Goal: Task Accomplishment & Management: Manage account settings

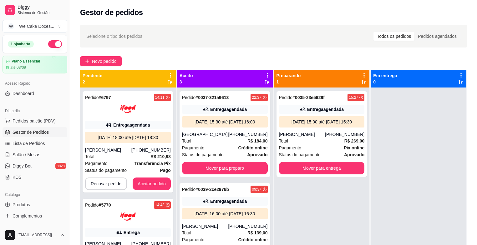
scroll to position [51, 0]
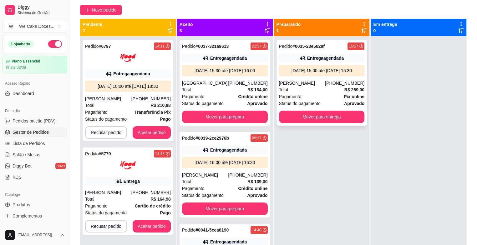
click at [323, 86] on div "[PERSON_NAME]" at bounding box center [302, 83] width 46 height 6
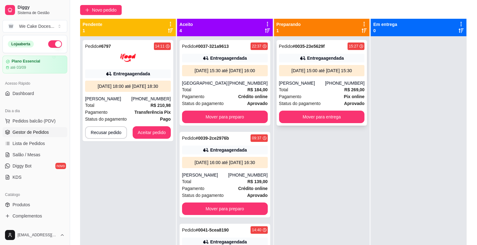
click at [320, 100] on div "Pagamento Pix online" at bounding box center [322, 96] width 86 height 7
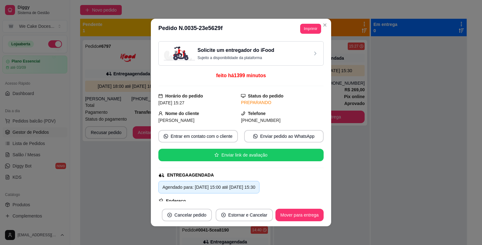
click at [270, 54] on div "Solicite um entregador do iFood Sujeito a disponibilidade da plataforma" at bounding box center [241, 54] width 154 height 14
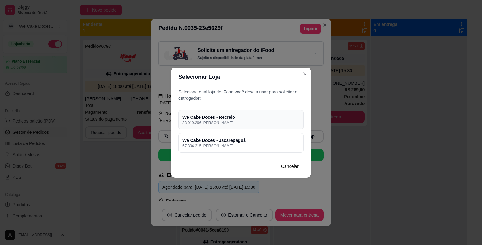
click at [271, 117] on h4 "We Cake Doces - Recreio" at bounding box center [240, 117] width 117 height 6
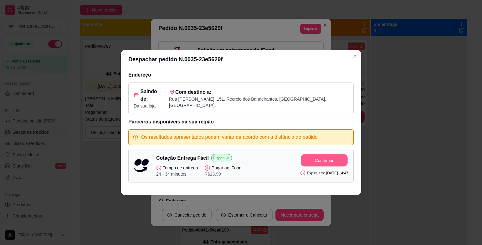
click at [304, 155] on button "Confirmar" at bounding box center [324, 160] width 47 height 12
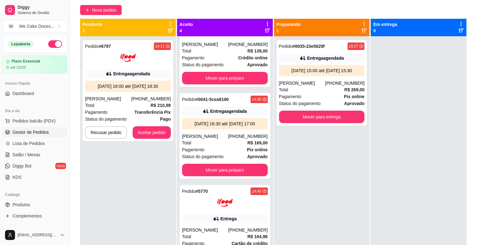
scroll to position [149, 0]
click at [234, 205] on div at bounding box center [225, 203] width 86 height 16
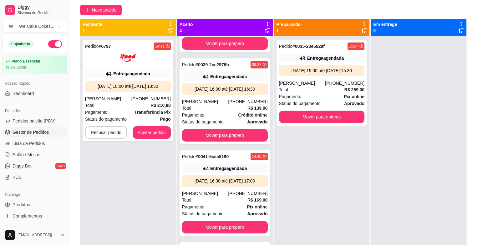
scroll to position [60, 0]
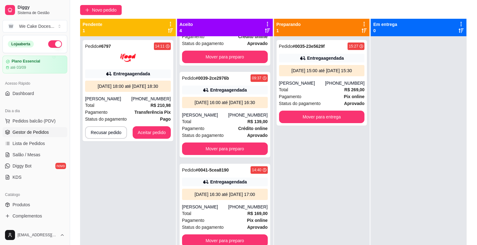
drag, startPoint x: 261, startPoint y: 86, endPoint x: 265, endPoint y: 90, distance: 5.6
click at [265, 90] on div "Pedido # 0037-321a9613 22:37 Entrega agendada [DATE] 15:30 até [DATE] 16:00 Tal…" at bounding box center [225, 158] width 96 height 245
click at [317, 168] on div "Pedido # 0035-23e5629f 15:27 Entrega agendada [DATE] 15:00 até [DATE] 15:30 [PE…" at bounding box center [322, 158] width 96 height 245
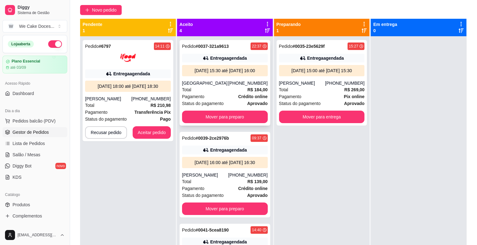
click at [224, 86] on div "[GEOGRAPHIC_DATA]" at bounding box center [205, 83] width 46 height 6
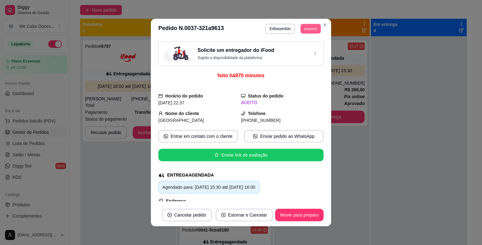
click at [307, 27] on button "Imprimir" at bounding box center [310, 29] width 20 height 10
click at [297, 51] on button "IMPRESSORA" at bounding box center [296, 51] width 44 height 10
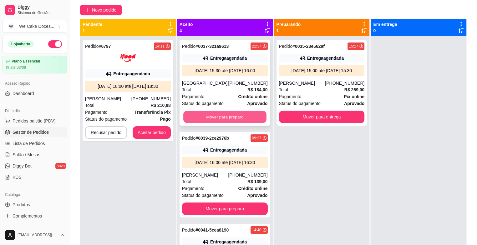
click at [243, 123] on button "Mover para preparo" at bounding box center [224, 117] width 83 height 12
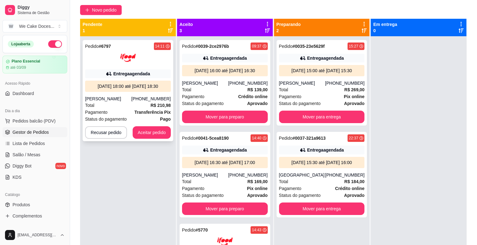
click at [108, 96] on div "[PERSON_NAME]" at bounding box center [108, 99] width 46 height 6
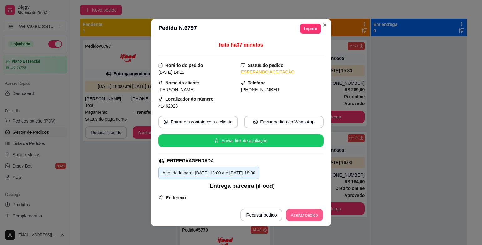
click at [294, 218] on button "Aceitar pedido" at bounding box center [304, 215] width 37 height 12
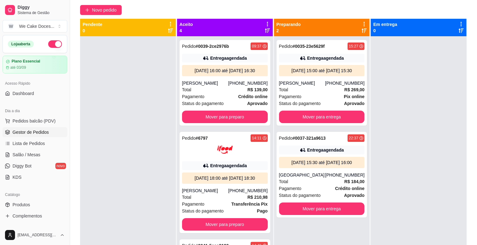
click at [441, 235] on div at bounding box center [419, 158] width 96 height 245
click at [324, 166] on div "[DATE] 15:30 até [DATE] 16:00" at bounding box center [321, 162] width 81 height 6
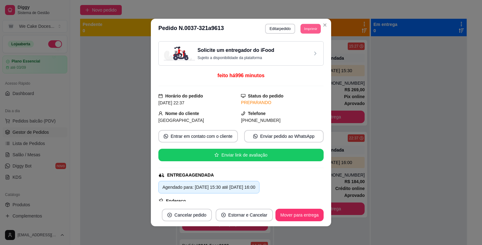
click at [305, 29] on button "Imprimir" at bounding box center [310, 29] width 20 height 10
click at [299, 49] on button "IMPRESSORA" at bounding box center [296, 51] width 45 height 10
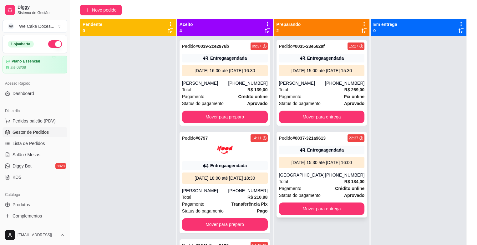
click at [328, 152] on div "Entrega agendada" at bounding box center [322, 150] width 86 height 9
click at [321, 61] on div "Entrega agendada" at bounding box center [325, 58] width 37 height 6
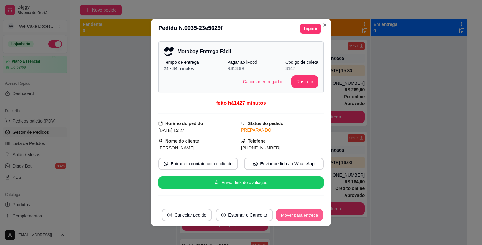
click at [291, 210] on button "Mover para entrega" at bounding box center [299, 215] width 47 height 12
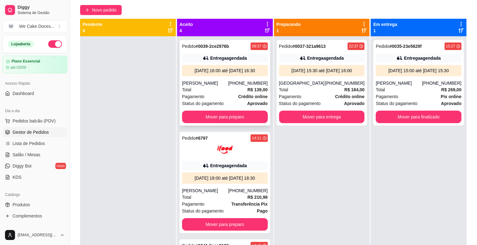
click at [234, 84] on div "Pedido # 0039-2ce2976b 09:37 Entrega agendada [DATE] 16:00 até [DATE] 16:30 [PE…" at bounding box center [224, 83] width 91 height 86
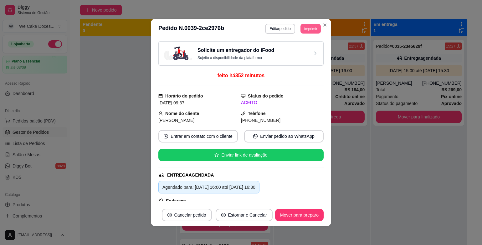
click at [308, 26] on button "Imprimir" at bounding box center [310, 29] width 20 height 10
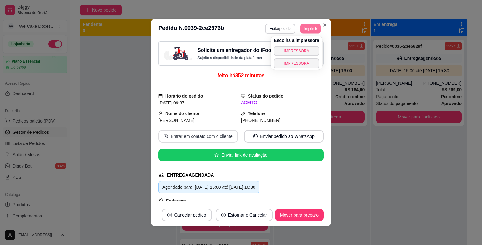
click at [176, 142] on body "Diggy Sistema de Gestão W We Cake Doces ... Loja aberta Plano Essencial até 03/…" at bounding box center [238, 71] width 477 height 245
click at [176, 142] on button "Entrar em contato com o cliente" at bounding box center [197, 136] width 79 height 13
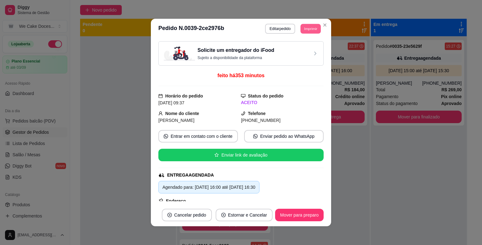
click at [305, 27] on button "Imprimir" at bounding box center [310, 29] width 20 height 10
click at [298, 52] on button "IMPRESSORA" at bounding box center [296, 51] width 44 height 10
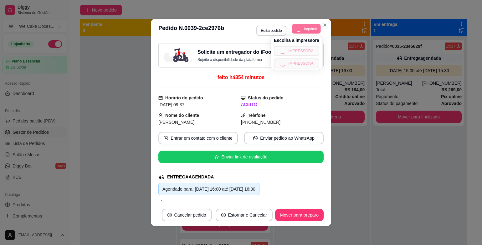
click at [298, 52] on div "Escolha a impressora IMPRESSORA IMPRESSORA" at bounding box center [296, 53] width 52 height 34
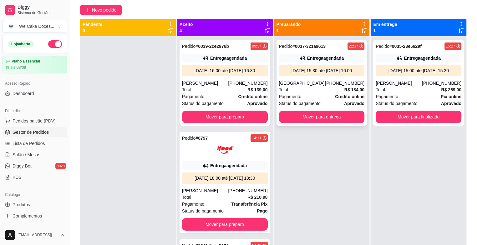
click at [294, 52] on div "Pedido # 0037-321a9613 22:37 Entrega agendada [DATE] 15:30 até [DATE] 16:00 Tal…" at bounding box center [321, 83] width 91 height 86
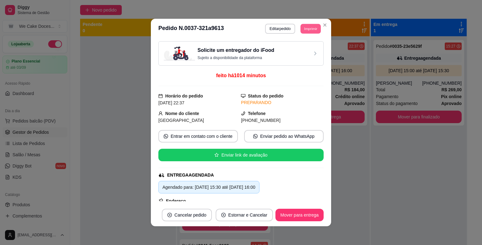
click at [305, 30] on button "Imprimir" at bounding box center [310, 29] width 20 height 10
click at [290, 51] on button "IMPRESSORA" at bounding box center [296, 51] width 44 height 10
click at [310, 28] on button "Imprimir" at bounding box center [310, 29] width 20 height 10
click at [297, 49] on button "IMPRESSORA" at bounding box center [296, 51] width 44 height 10
click at [308, 32] on button "Imprimir" at bounding box center [310, 29] width 20 height 10
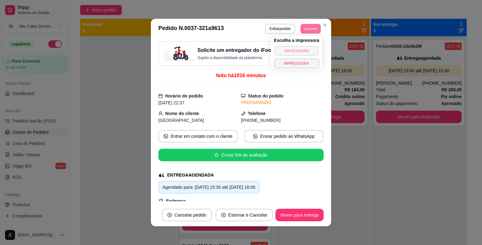
click at [306, 48] on button "IMPRESSORA" at bounding box center [296, 51] width 44 height 10
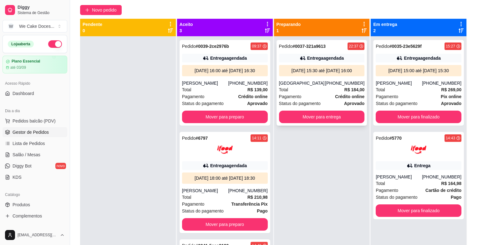
click at [314, 75] on div "[DATE] 15:30 até [DATE] 16:00" at bounding box center [322, 70] width 86 height 11
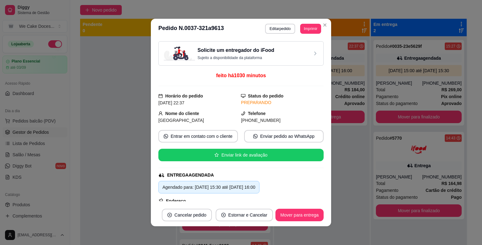
click at [258, 49] on h3 "Solicite um entregador do iFood" at bounding box center [235, 51] width 77 height 8
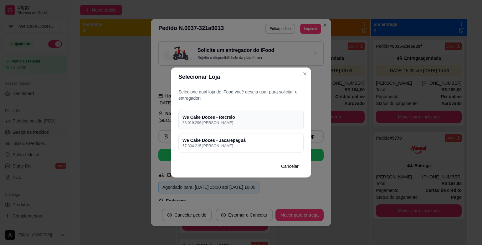
click at [268, 118] on h4 "We Cake Doces - Recreio" at bounding box center [240, 117] width 117 height 6
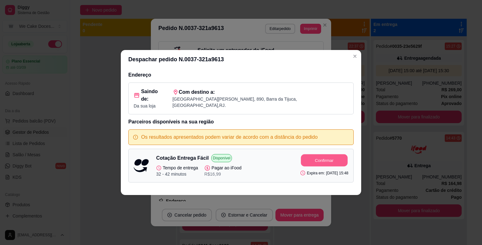
click at [305, 155] on button "Confirmar" at bounding box center [324, 160] width 47 height 12
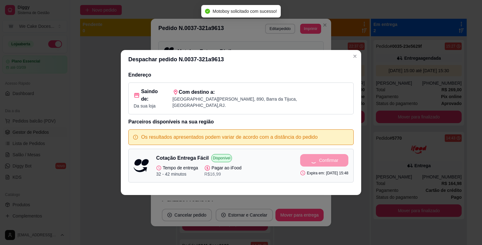
click at [380, 130] on div "Despachar pedido N. 0037-321a9613 Endereço Saindo de: Da sua loja Com destino a…" at bounding box center [241, 122] width 482 height 245
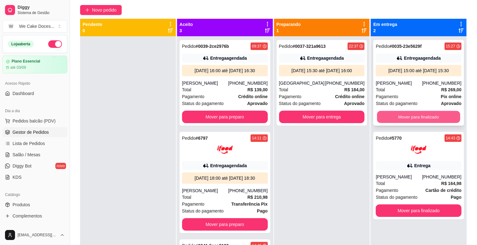
click at [393, 121] on button "Mover para finalizado" at bounding box center [418, 117] width 83 height 12
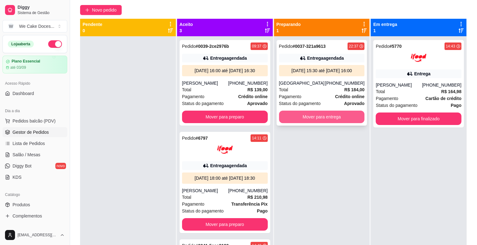
click at [324, 119] on button "Mover para entrega" at bounding box center [322, 117] width 86 height 13
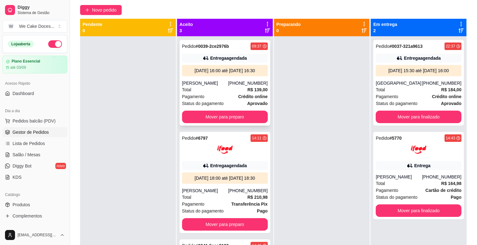
click at [206, 76] on div "[DATE] 16:00 até [DATE] 16:30" at bounding box center [225, 70] width 86 height 11
click at [241, 123] on button "Mover para preparo" at bounding box center [224, 117] width 83 height 12
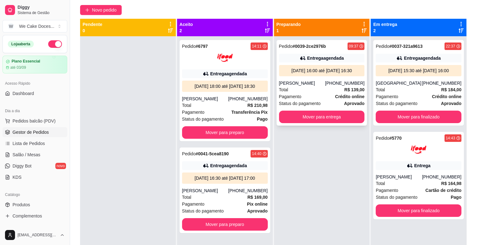
click at [301, 81] on div "[PERSON_NAME]" at bounding box center [302, 83] width 46 height 6
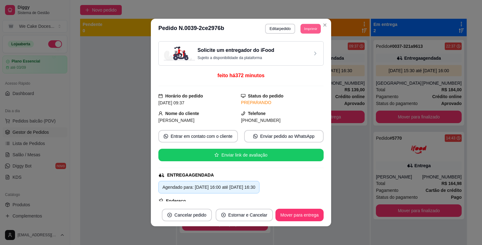
click at [300, 27] on button "Imprimir" at bounding box center [310, 29] width 20 height 10
click at [283, 53] on button "IMPRESSORA" at bounding box center [296, 51] width 44 height 10
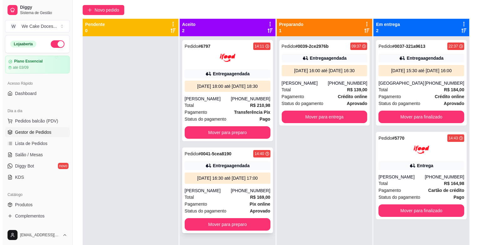
scroll to position [18, 0]
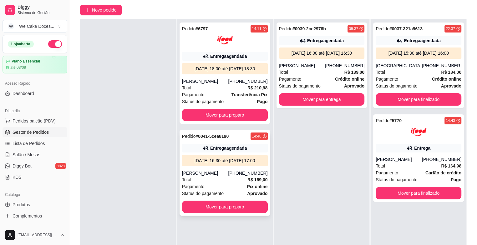
click at [238, 150] on div "Entrega agendada" at bounding box center [228, 148] width 37 height 6
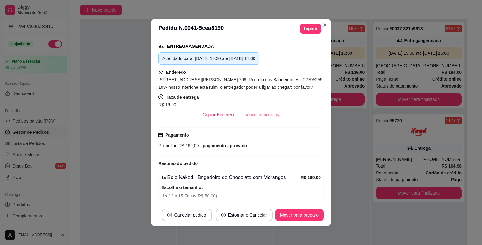
scroll to position [0, 0]
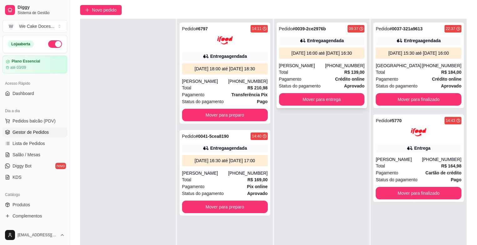
click at [330, 70] on div "Total R$ 139,00" at bounding box center [322, 72] width 86 height 7
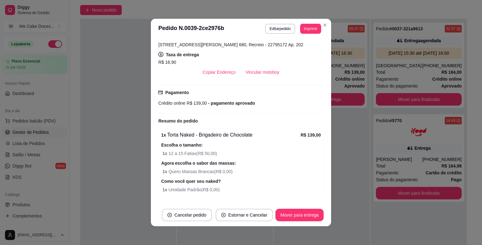
scroll to position [164, 0]
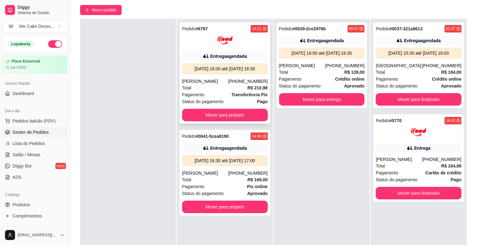
click at [237, 79] on div "[PHONE_NUMBER]" at bounding box center [247, 81] width 39 height 6
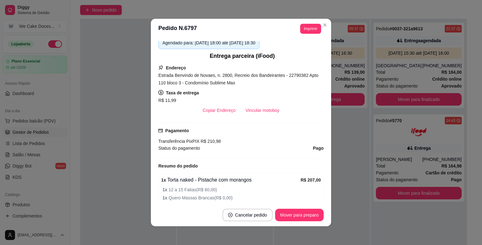
scroll to position [194, 0]
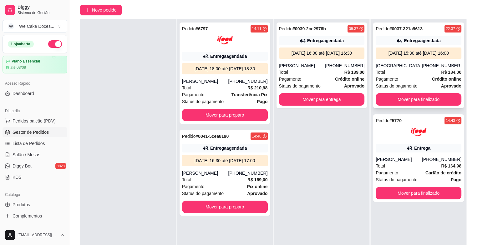
click at [441, 69] on span "R$ 184,00" at bounding box center [451, 72] width 20 height 7
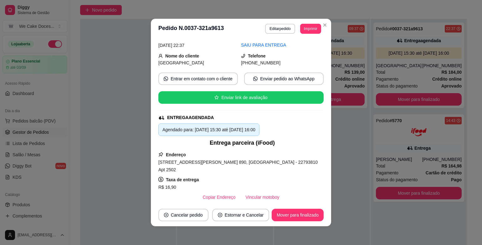
scroll to position [0, 0]
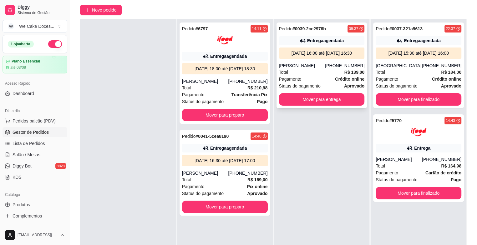
click at [319, 71] on div "Total R$ 139,00" at bounding box center [322, 72] width 86 height 7
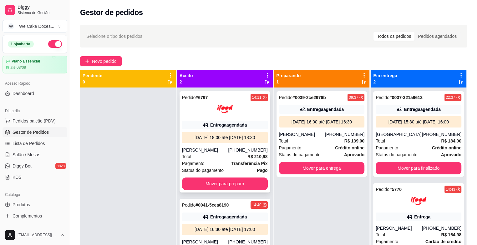
scroll to position [18, 0]
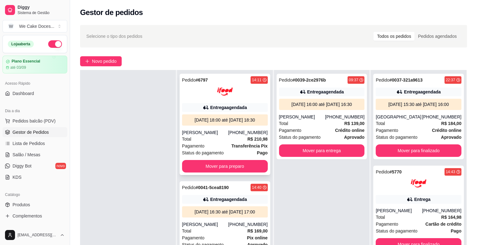
click at [223, 144] on div "Pagamento Transferência Pix" at bounding box center [225, 146] width 86 height 7
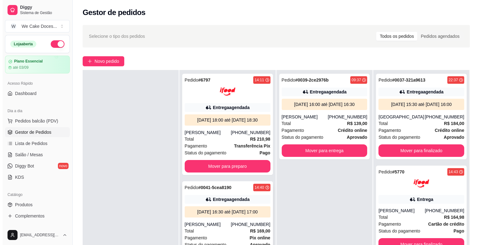
scroll to position [95, 0]
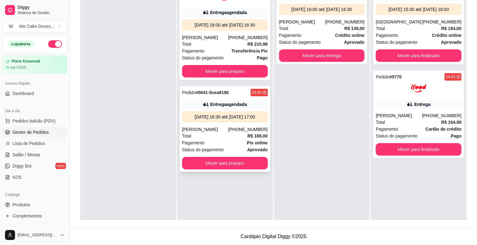
click at [215, 126] on div "[PERSON_NAME]" at bounding box center [205, 129] width 46 height 6
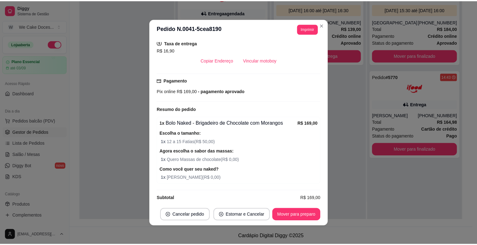
scroll to position [189, 0]
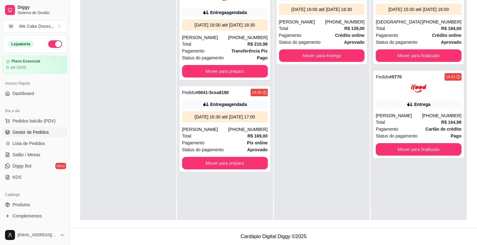
click at [304, 136] on div "Pedido # 0039-2ce2976b 09:37 Entrega agendada [DATE] 16:00 até [DATE] 16:30 [PE…" at bounding box center [322, 97] width 96 height 245
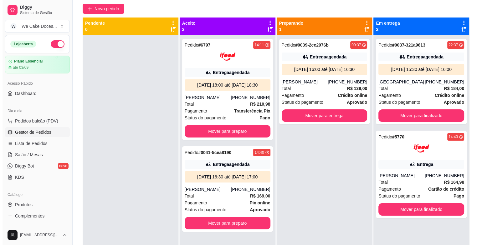
scroll to position [45, 0]
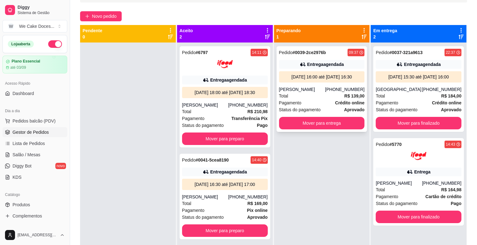
click at [314, 94] on div "Total R$ 139,00" at bounding box center [322, 96] width 86 height 7
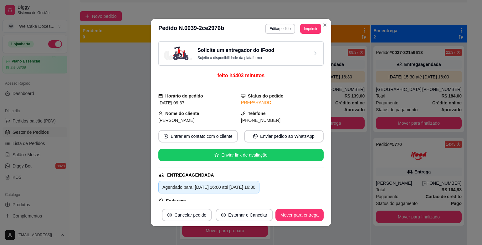
click at [272, 52] on div "Solicite um entregador do iFood Sujeito a disponibilidade da plataforma" at bounding box center [241, 54] width 154 height 14
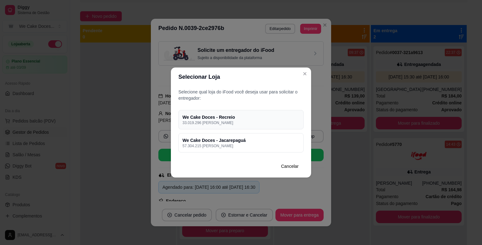
click at [270, 122] on p "33.019.296 [PERSON_NAME]" at bounding box center [240, 122] width 117 height 5
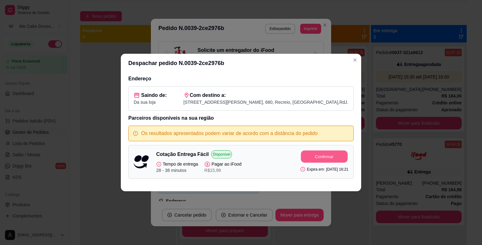
click at [308, 154] on button "Confirmar" at bounding box center [324, 157] width 47 height 12
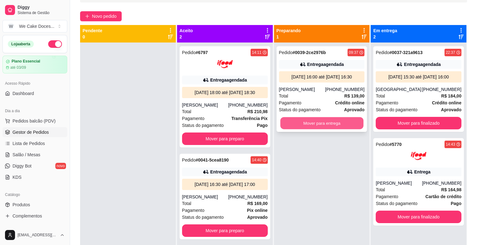
click at [339, 125] on button "Mover para entrega" at bounding box center [321, 123] width 83 height 12
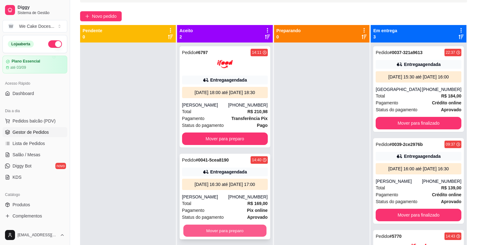
click at [233, 227] on button "Mover para preparo" at bounding box center [224, 231] width 83 height 12
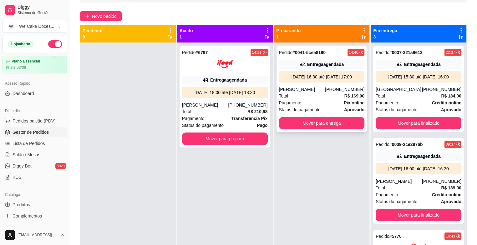
click at [289, 80] on div "[DATE] 16:30 até [DATE] 17:00" at bounding box center [322, 76] width 86 height 11
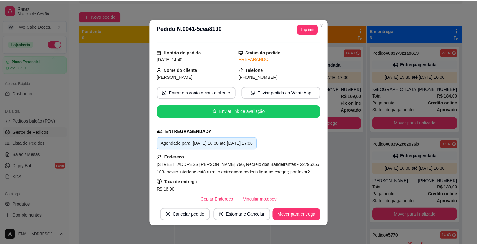
scroll to position [0, 0]
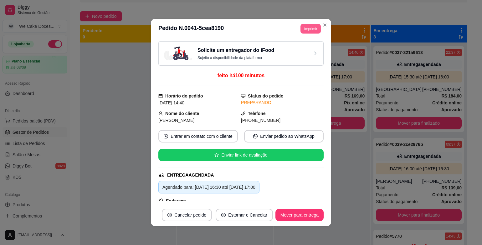
click at [310, 29] on button "Imprimir" at bounding box center [310, 29] width 20 height 10
click at [288, 50] on button "IMPRESSORA" at bounding box center [296, 51] width 44 height 10
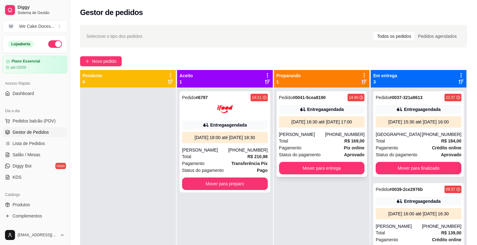
click at [304, 130] on div "Pedido # 0041-5cea8190 14:40 Entrega agendada [DATE] 16:30 até [DATE] 17:00 [PE…" at bounding box center [321, 134] width 91 height 86
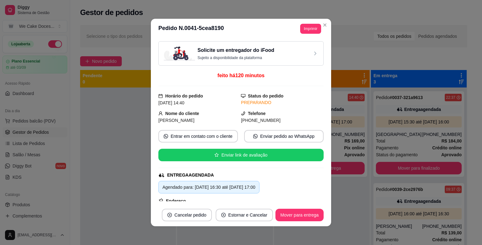
click at [292, 52] on div "Solicite um entregador do iFood Sujeito a disponibilidade da plataforma" at bounding box center [241, 54] width 154 height 14
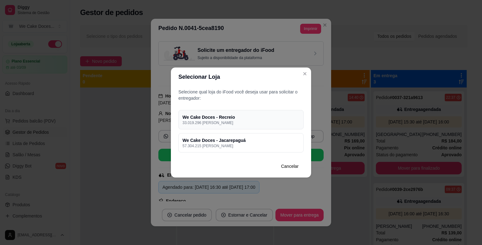
click at [263, 121] on p "33.019.296 [PERSON_NAME]" at bounding box center [240, 122] width 117 height 5
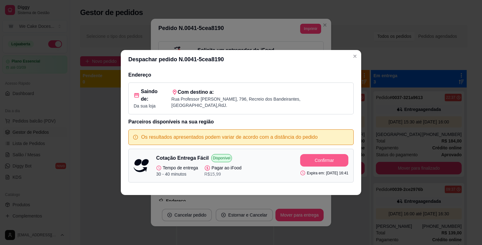
click at [318, 159] on button "Confirmar" at bounding box center [324, 160] width 48 height 13
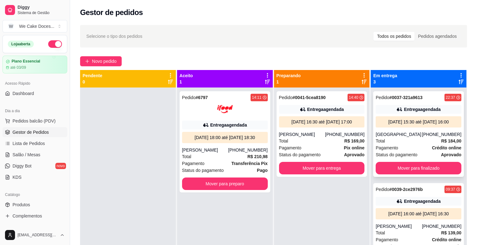
click at [424, 144] on div "Total R$ 184,00" at bounding box center [419, 141] width 86 height 7
click at [321, 26] on div "Selecione o tipo dos pedidos Todos os pedidos Pedidos agendados" at bounding box center [273, 36] width 387 height 23
click at [252, 115] on div at bounding box center [225, 109] width 86 height 16
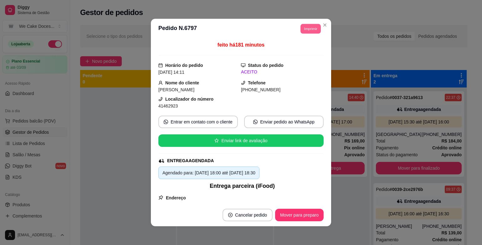
click at [307, 32] on button "Imprimir" at bounding box center [310, 29] width 20 height 10
click at [299, 53] on button "IMPRESSORA" at bounding box center [296, 51] width 45 height 10
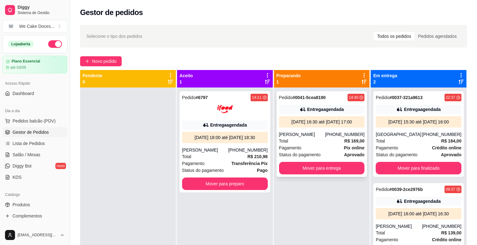
click at [327, 103] on div "Pedido # 0041-5cea8190 14:40 Entrega agendada [DATE] 16:30 até [DATE] 17:00 [PE…" at bounding box center [321, 134] width 91 height 86
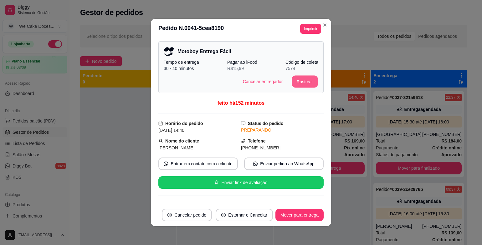
click at [300, 82] on button "Rastrear" at bounding box center [305, 82] width 26 height 12
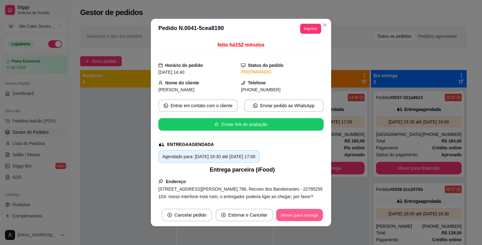
click at [303, 215] on button "Mover para entrega" at bounding box center [299, 215] width 47 height 12
